Goal: Navigation & Orientation: Find specific page/section

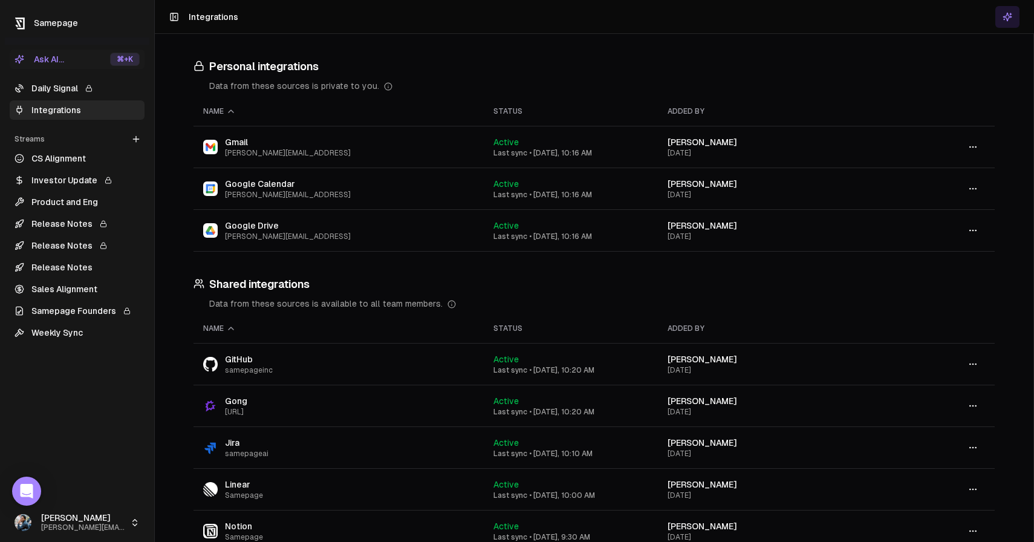
click at [330, 51] on div "Personal integrations Data from these sources is private to you. Name Status Ad…" at bounding box center [594, 451] width 879 height 834
click at [175, 17] on icon at bounding box center [174, 17] width 10 height 15
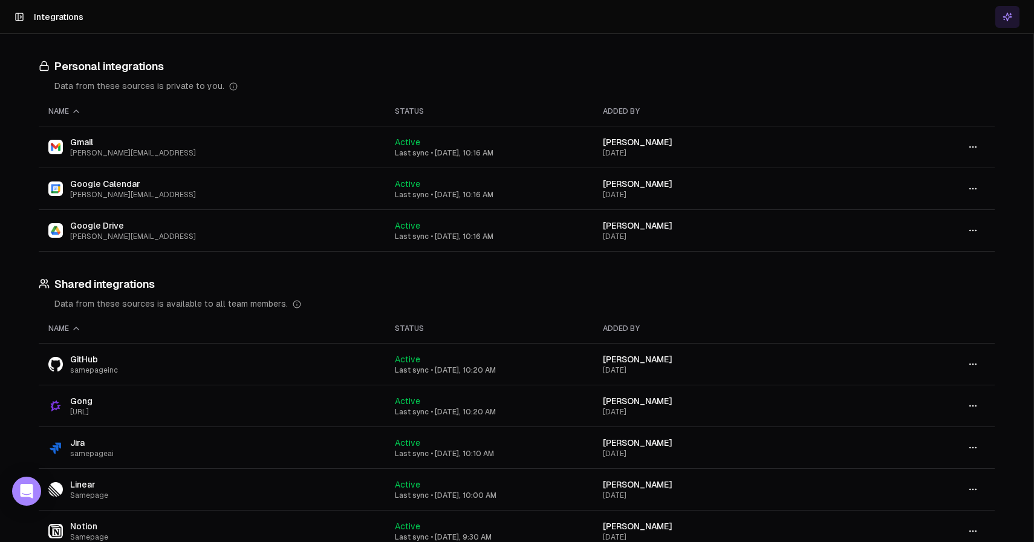
click at [17, 18] on icon at bounding box center [20, 17] width 10 height 15
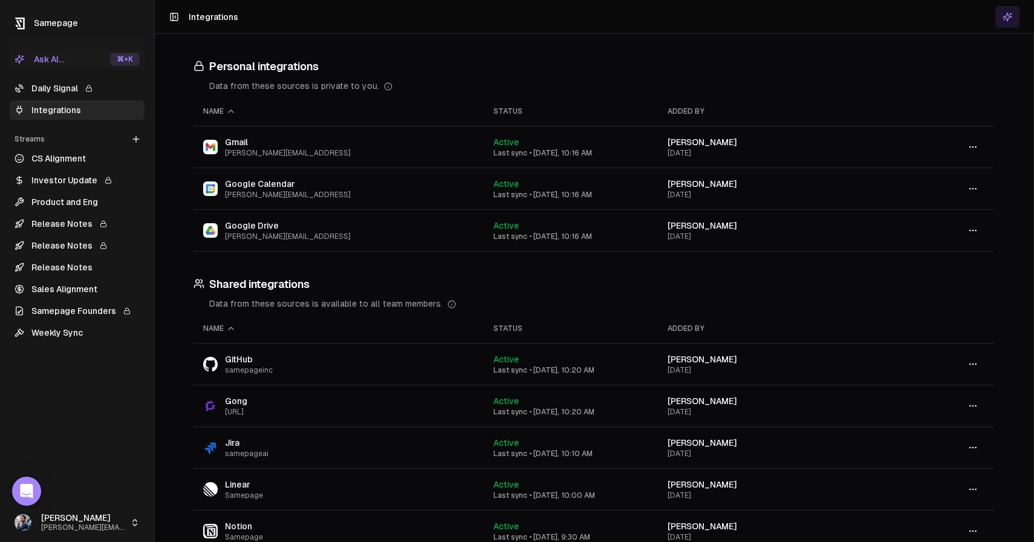
click at [62, 167] on link "CS Alignment" at bounding box center [77, 158] width 135 height 19
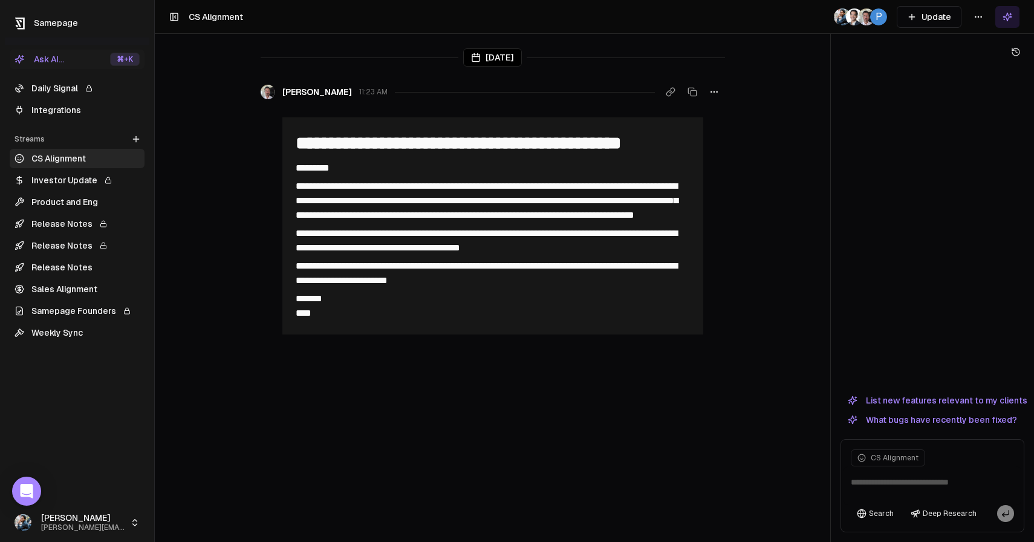
click at [74, 112] on link "Integrations" at bounding box center [77, 109] width 135 height 19
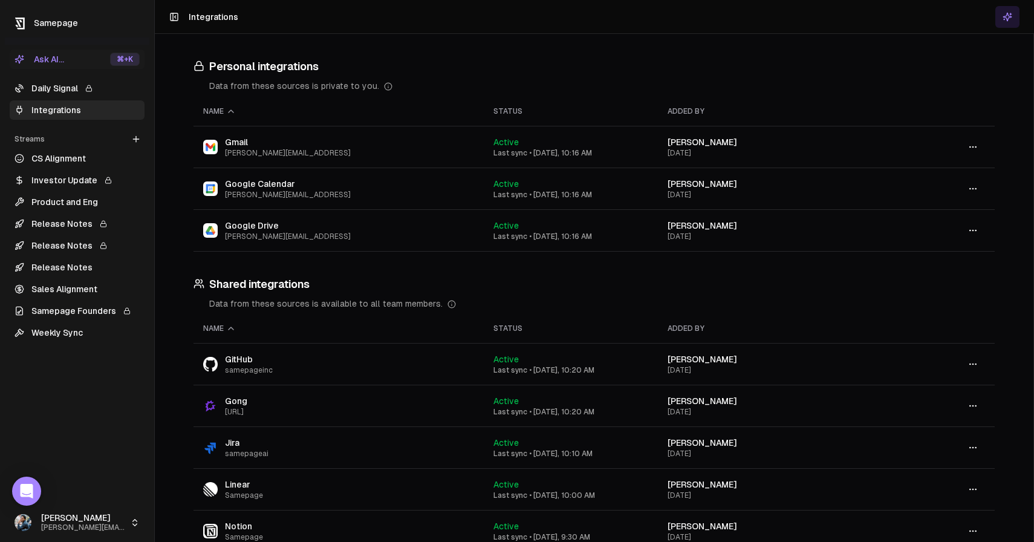
click at [56, 93] on link "Daily Signal" at bounding box center [77, 88] width 135 height 19
